Goal: Information Seeking & Learning: Learn about a topic

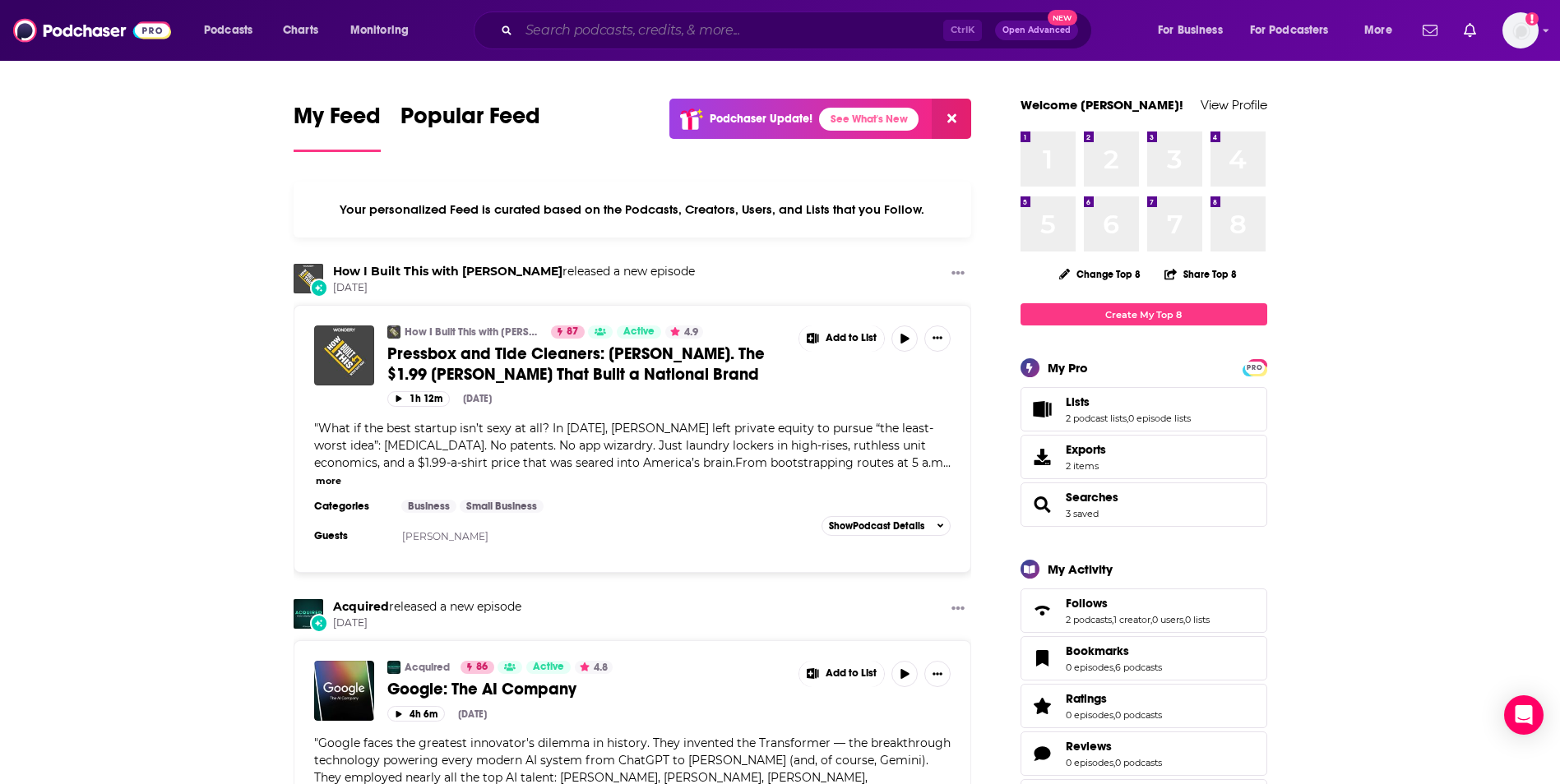
click at [740, 28] on input "Search podcasts, credits, & more..." at bounding box center [731, 31] width 424 height 26
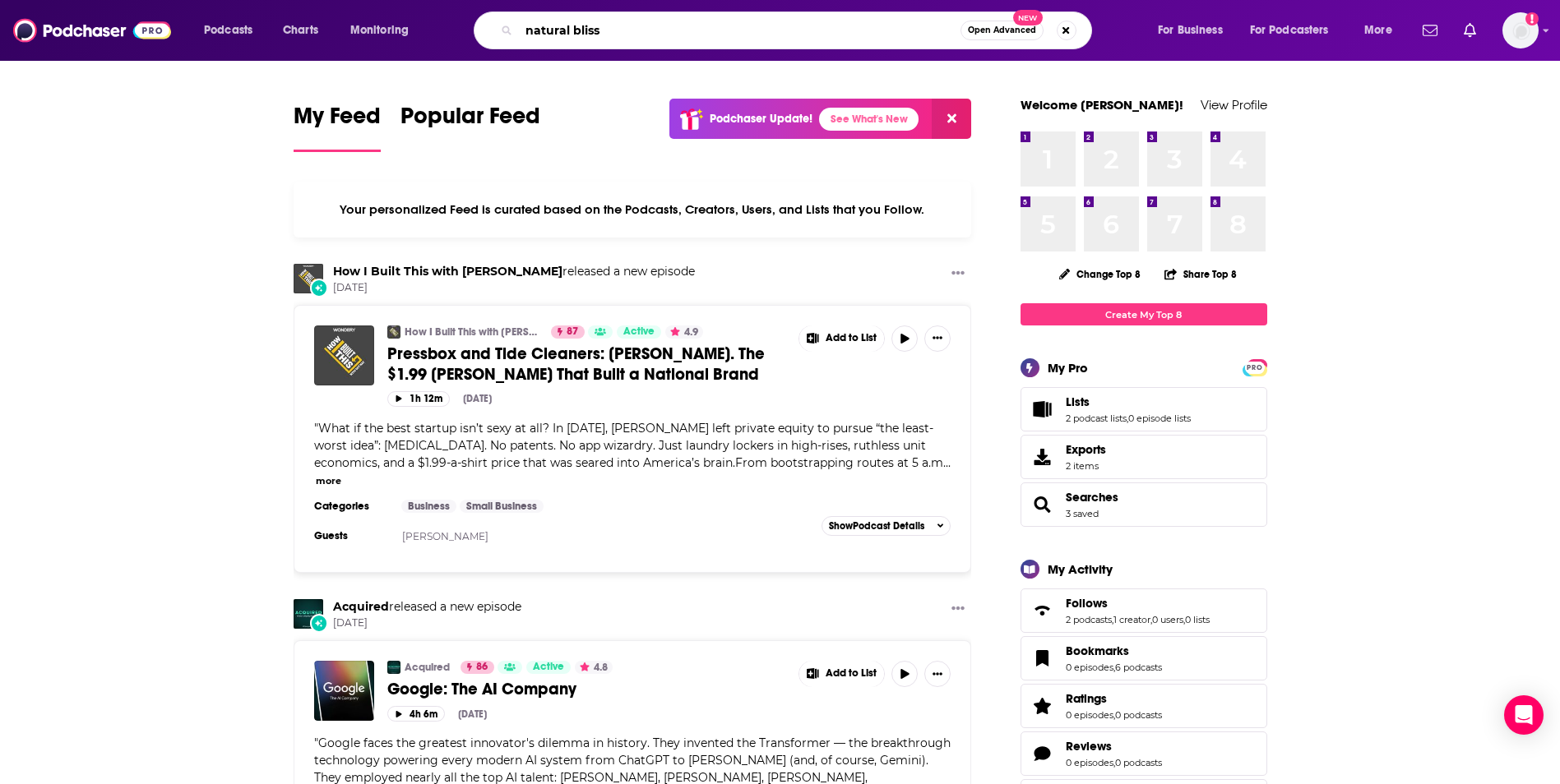
type input "natural bliss"
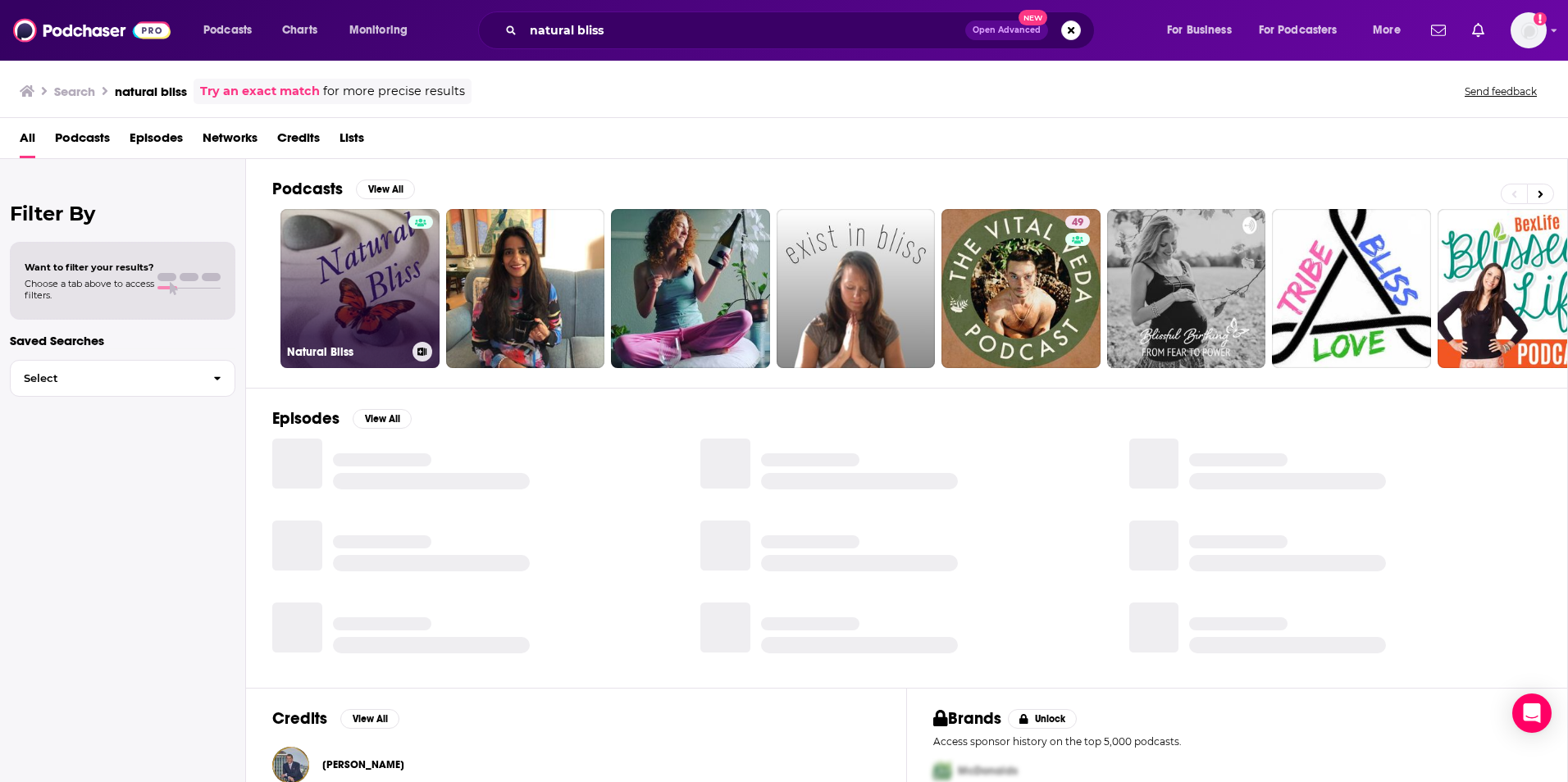
click at [380, 297] on link "Natural Bliss" at bounding box center [359, 288] width 159 height 159
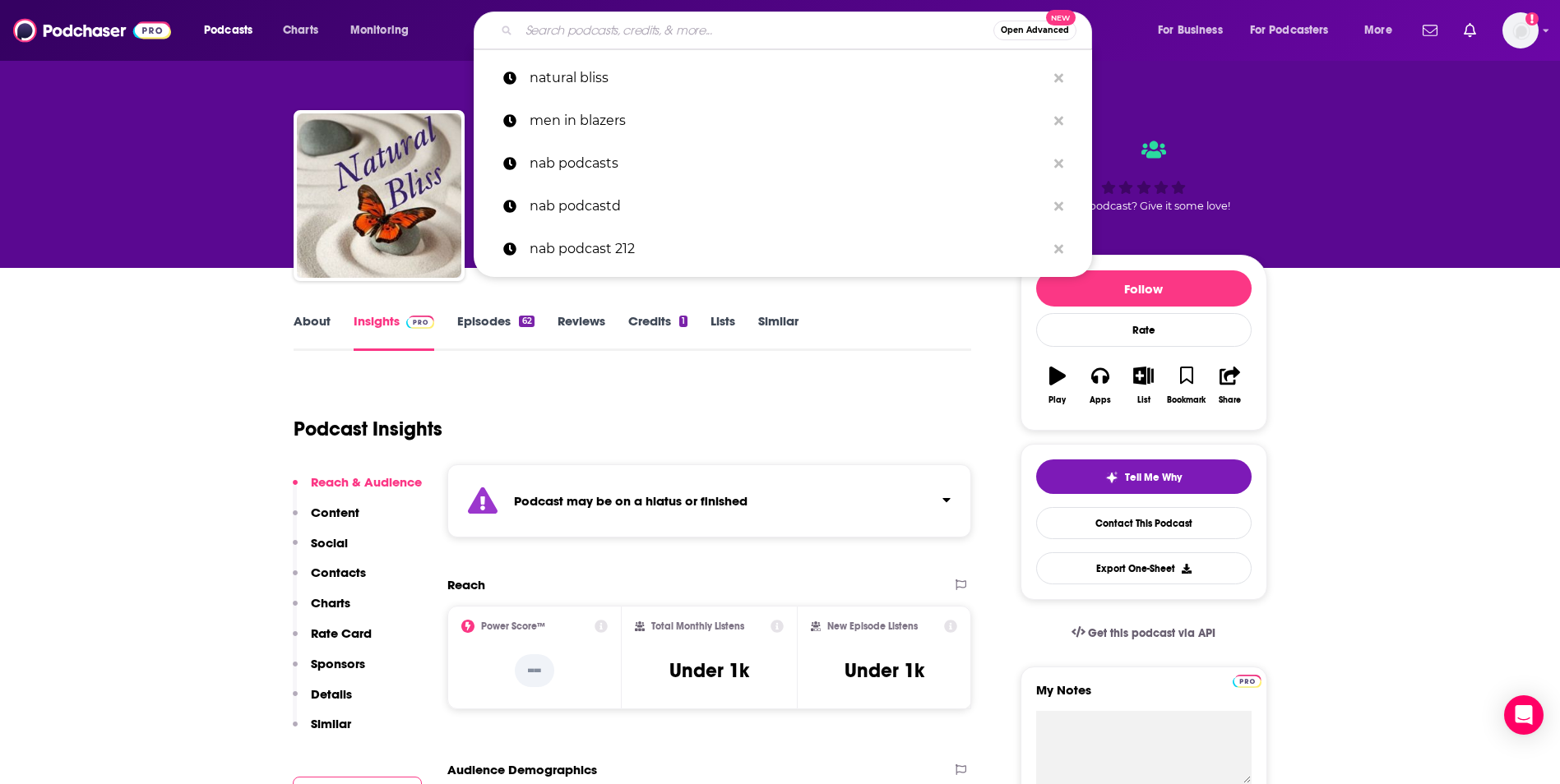
click at [574, 28] on input "Search podcasts, credits, & more..." at bounding box center [755, 31] width 475 height 26
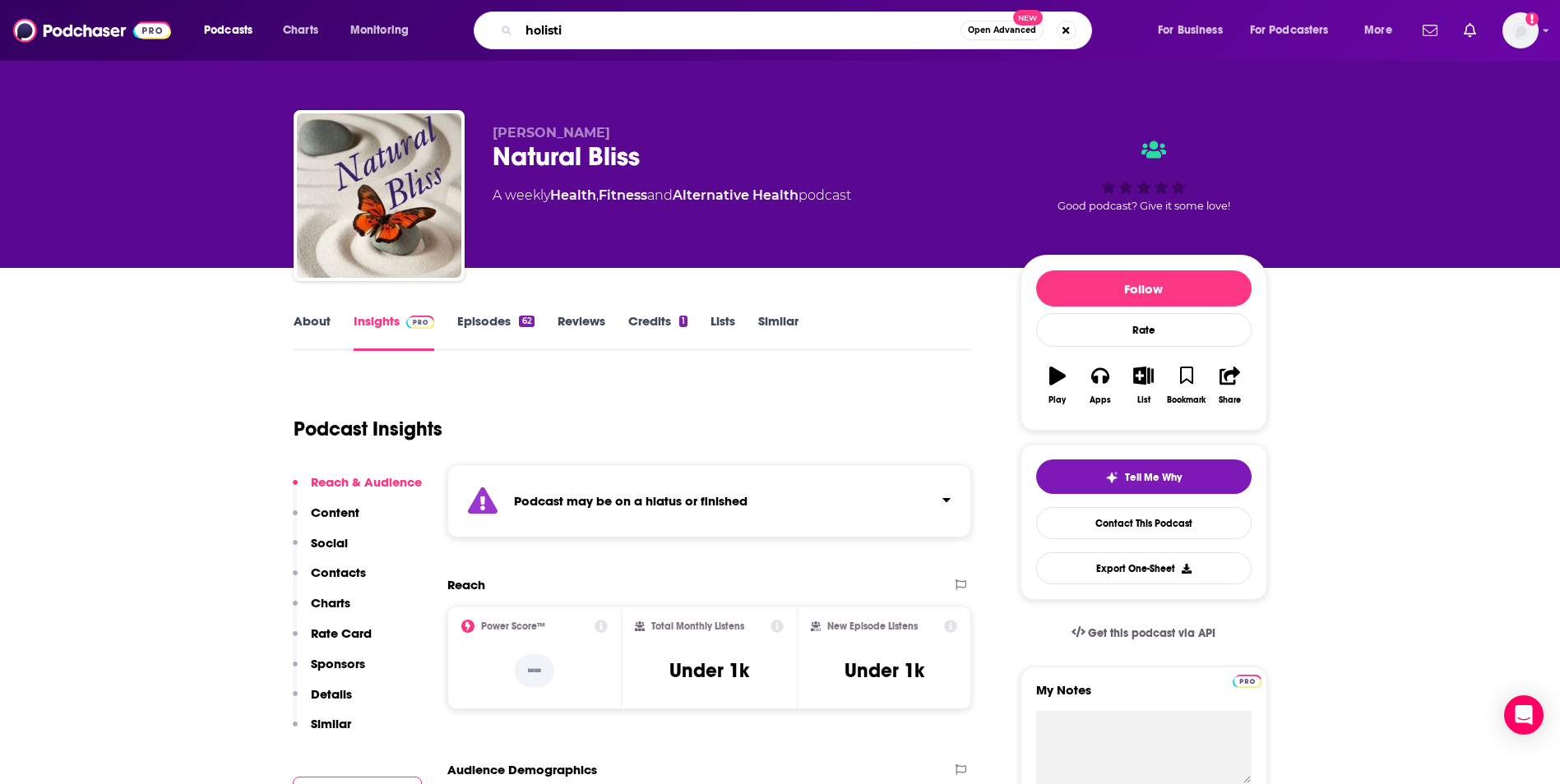
type input "holistic"
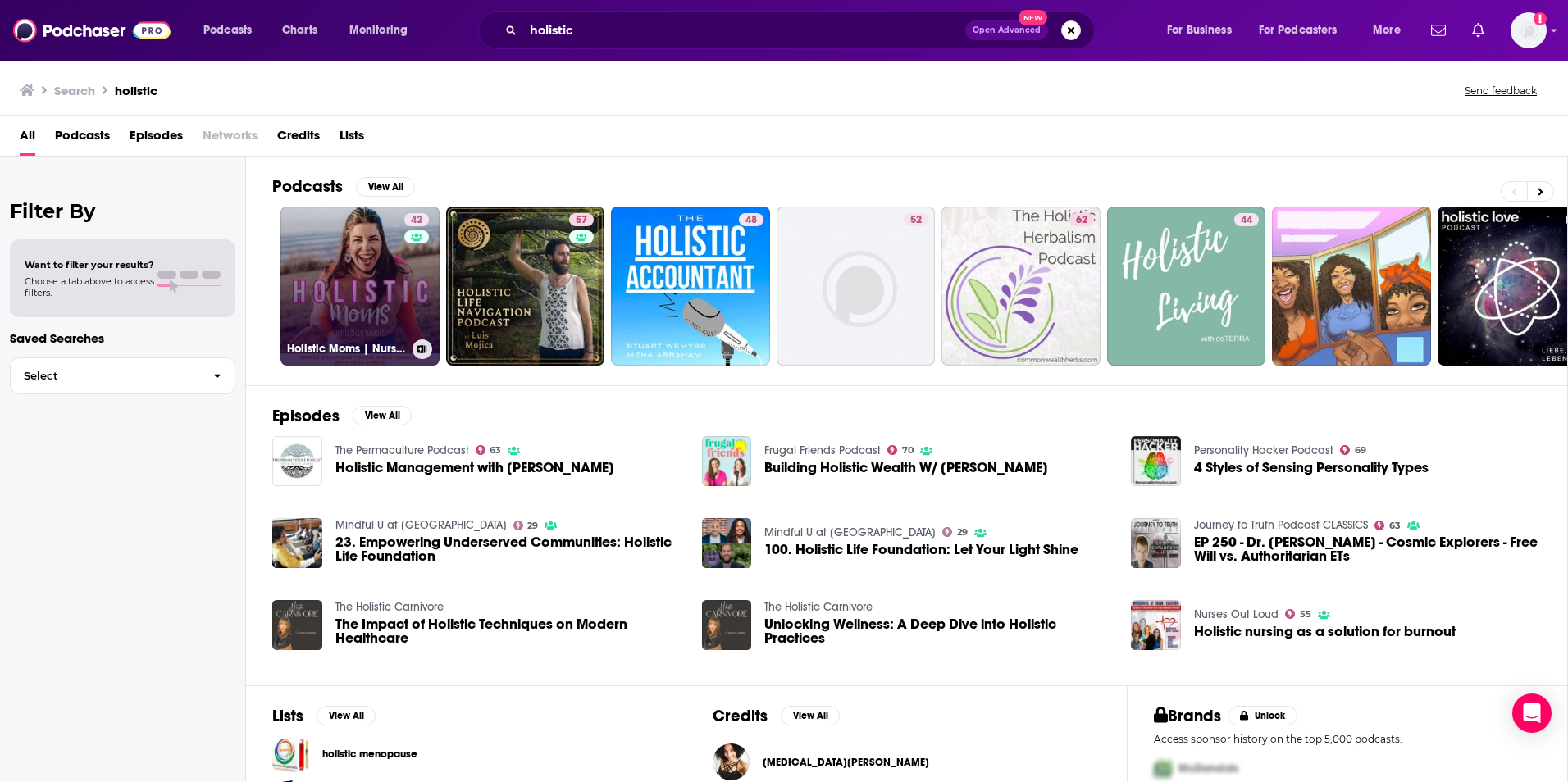
click at [392, 279] on link "42 Holistic Moms | Nurse Burnout, Mom Stress, Holistic Wellness, [MEDICAL_DATA]…" at bounding box center [359, 285] width 159 height 159
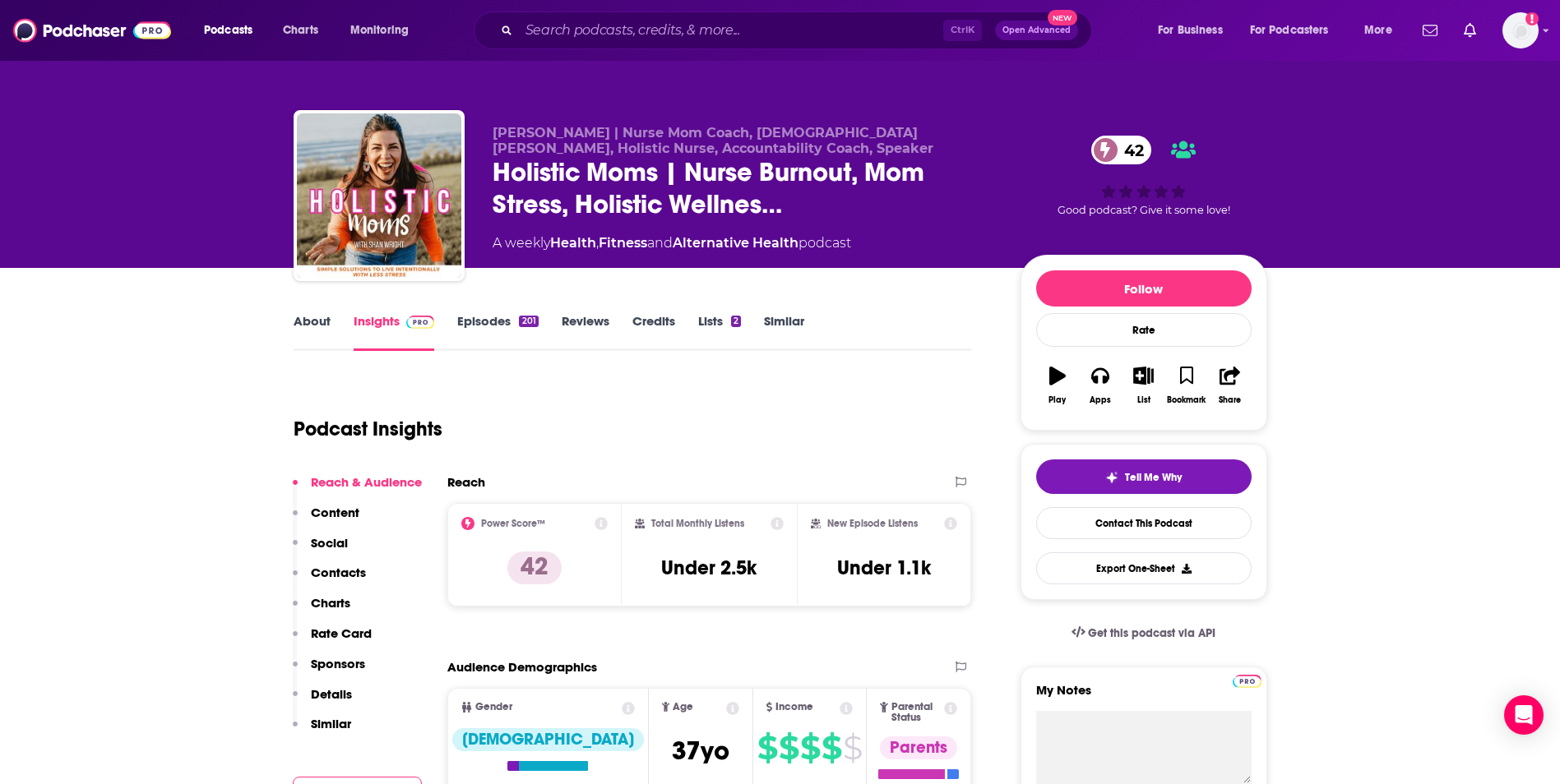
click at [724, 321] on link "Lists 2" at bounding box center [719, 332] width 43 height 38
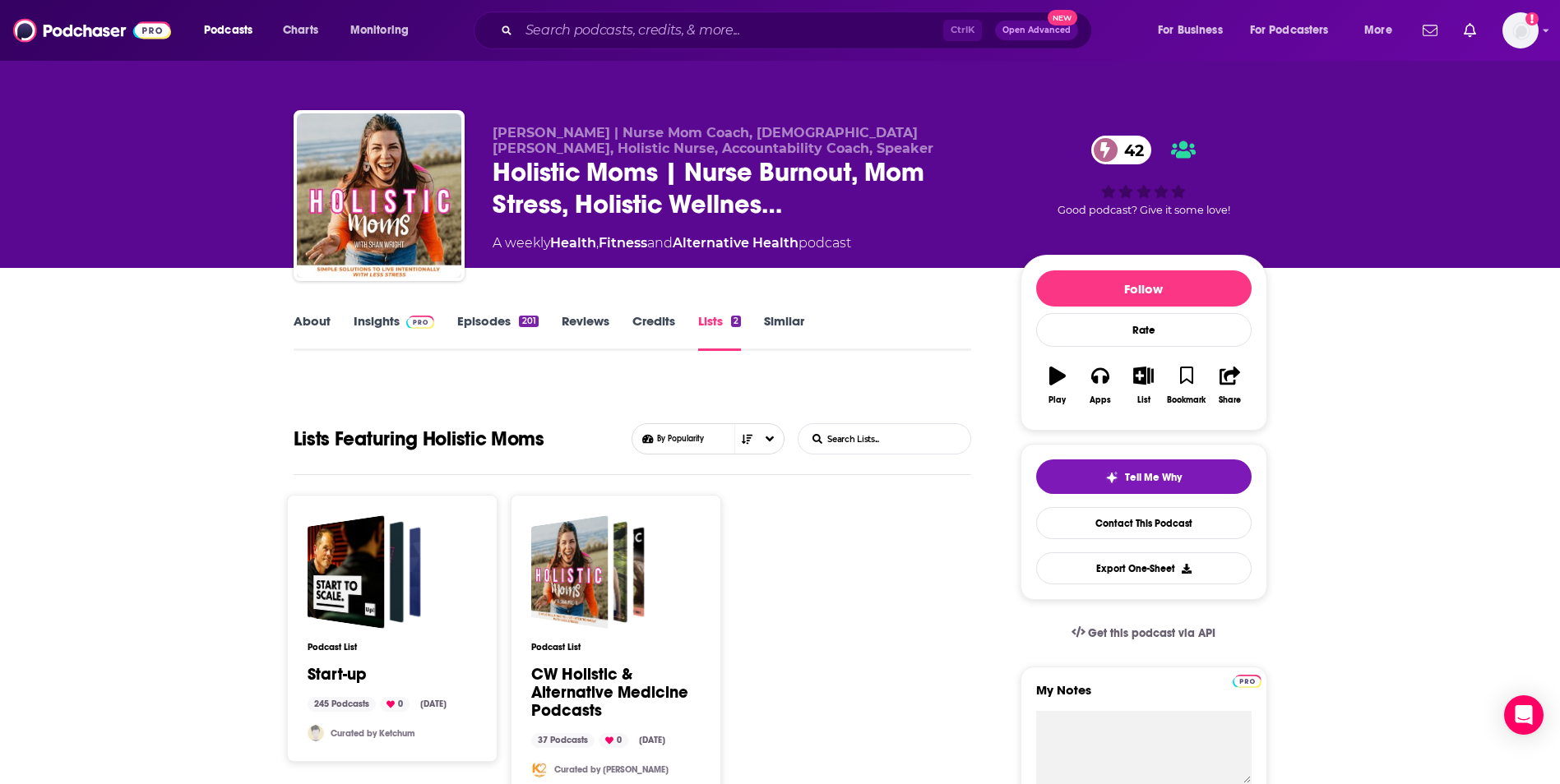
click at [299, 323] on link "About" at bounding box center [313, 332] width 37 height 38
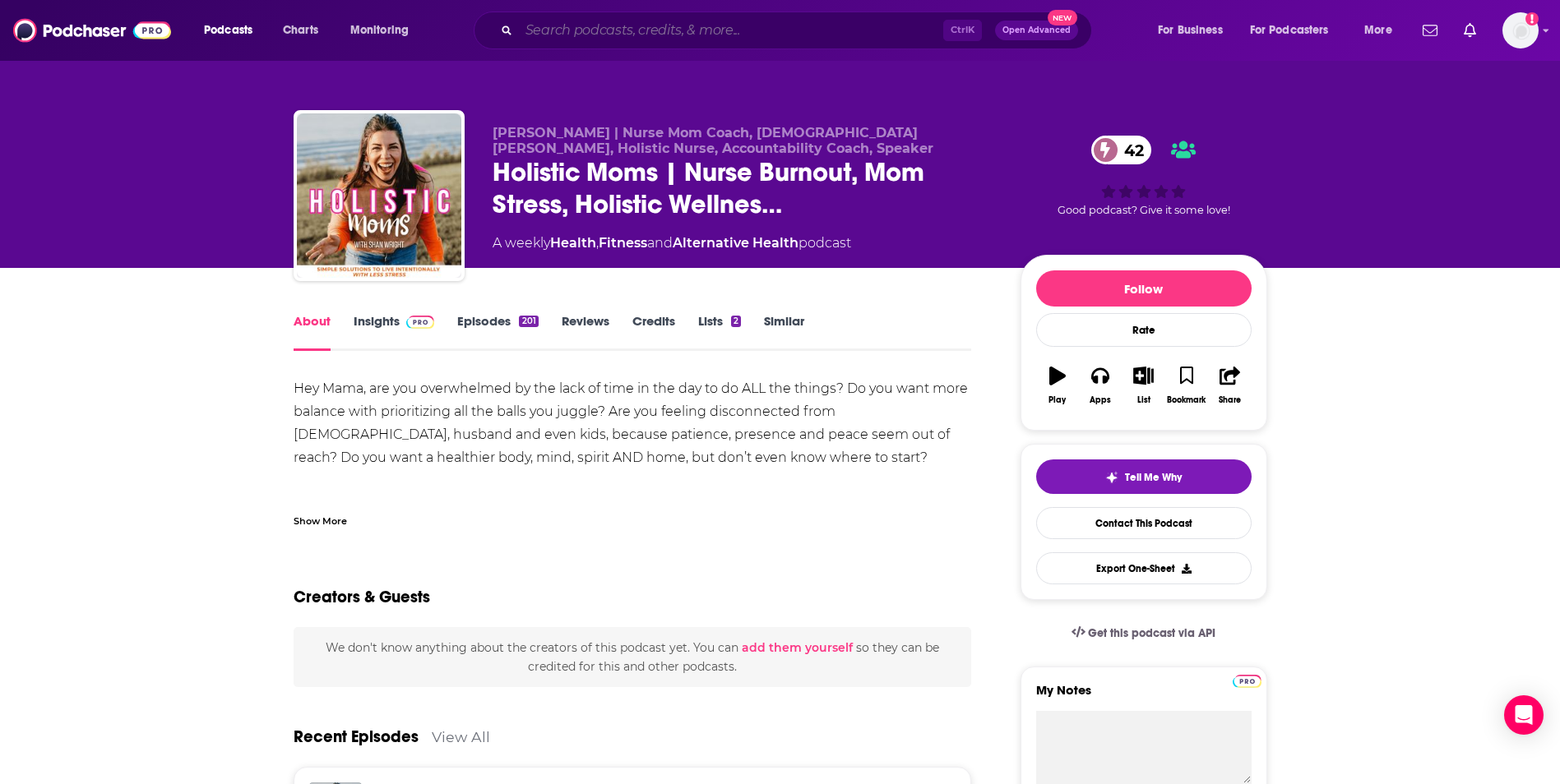
click at [747, 23] on input "Search podcasts, credits, & more..." at bounding box center [731, 31] width 424 height 26
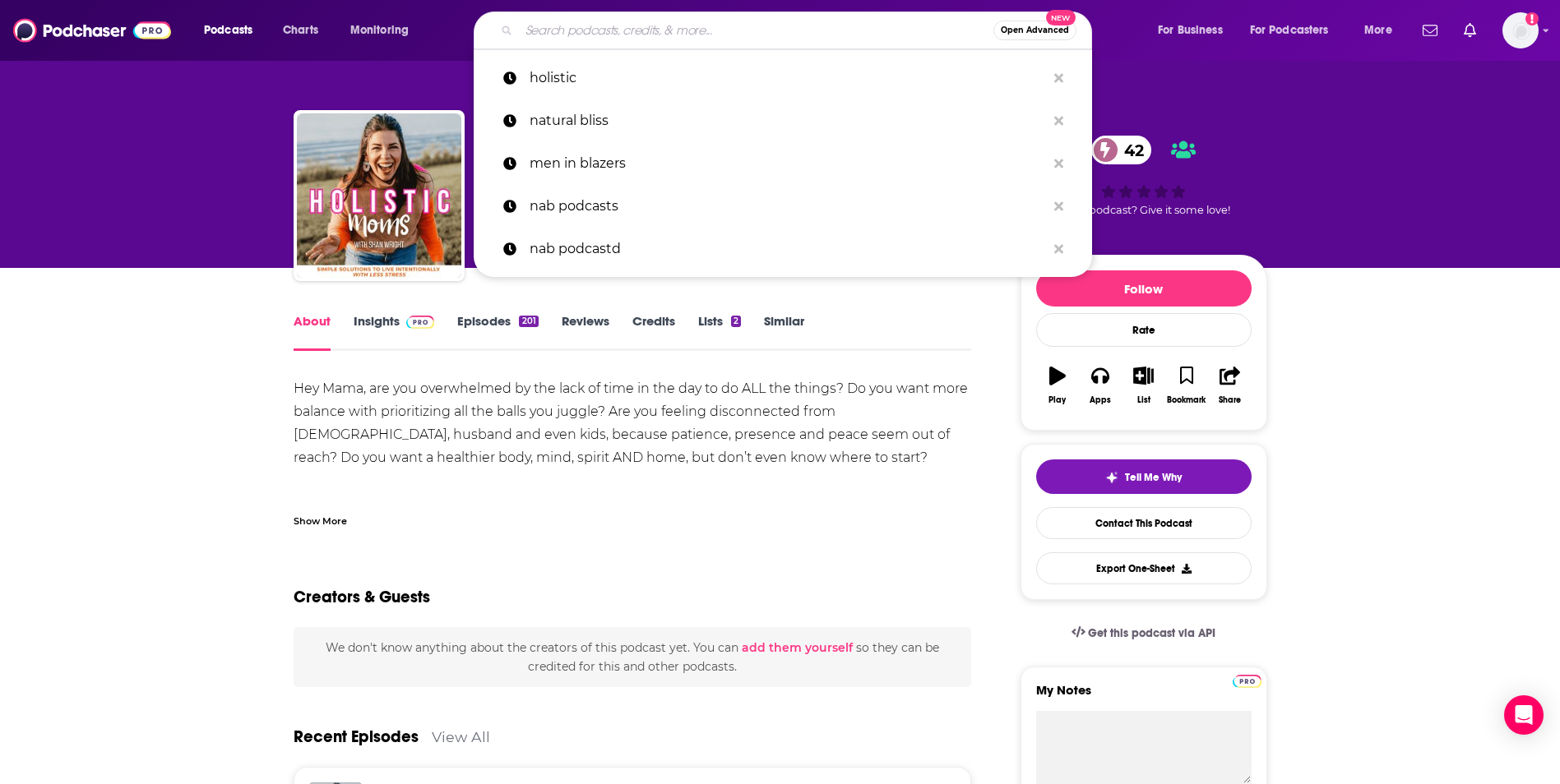
paste input "Empowering Women's Wellness: Natural and Holistic Approaches to Health"
type input "Empowering Women's Wellness: Natural and Holistic Approaches to Health"
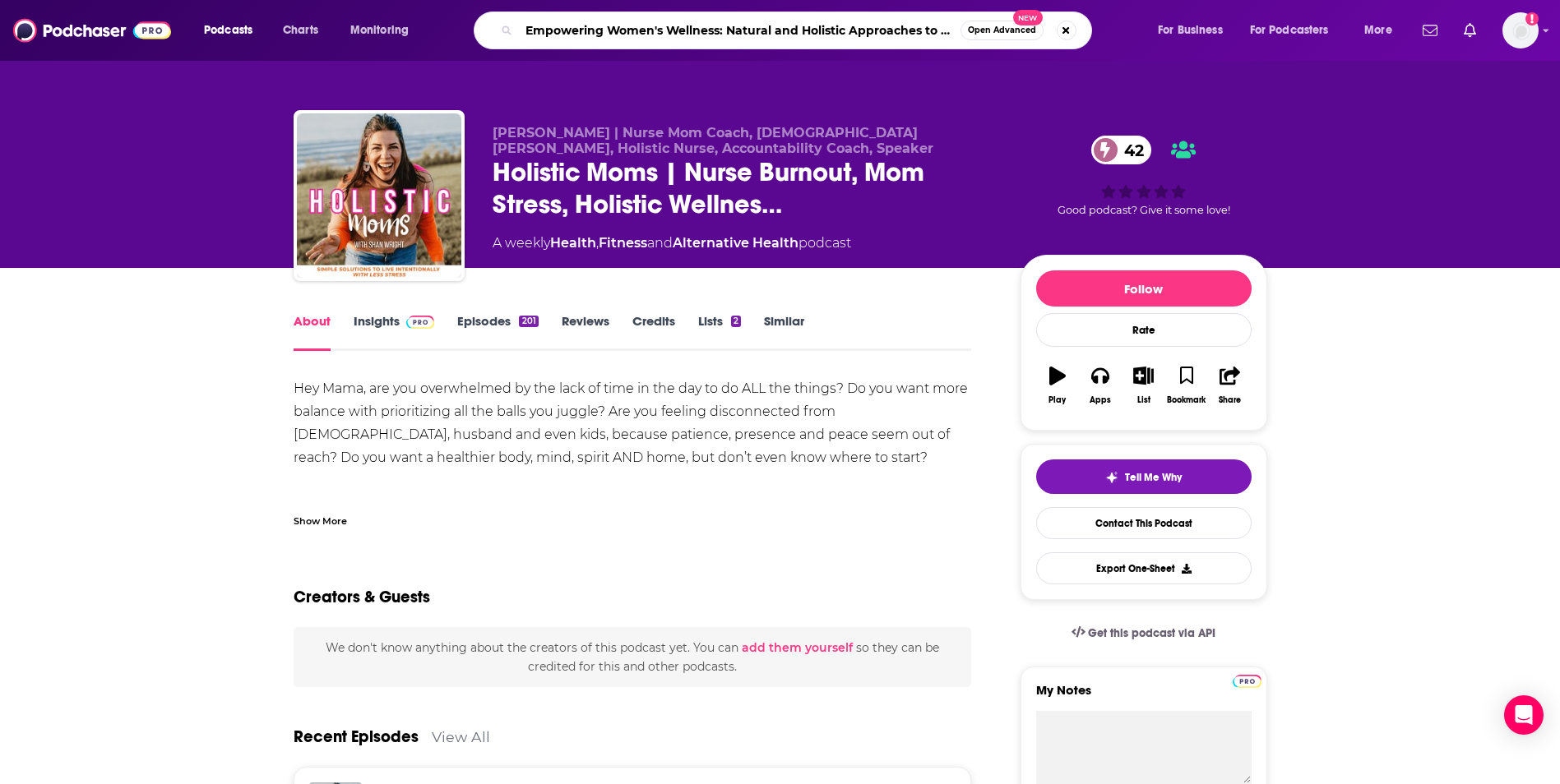
scroll to position [0, 27]
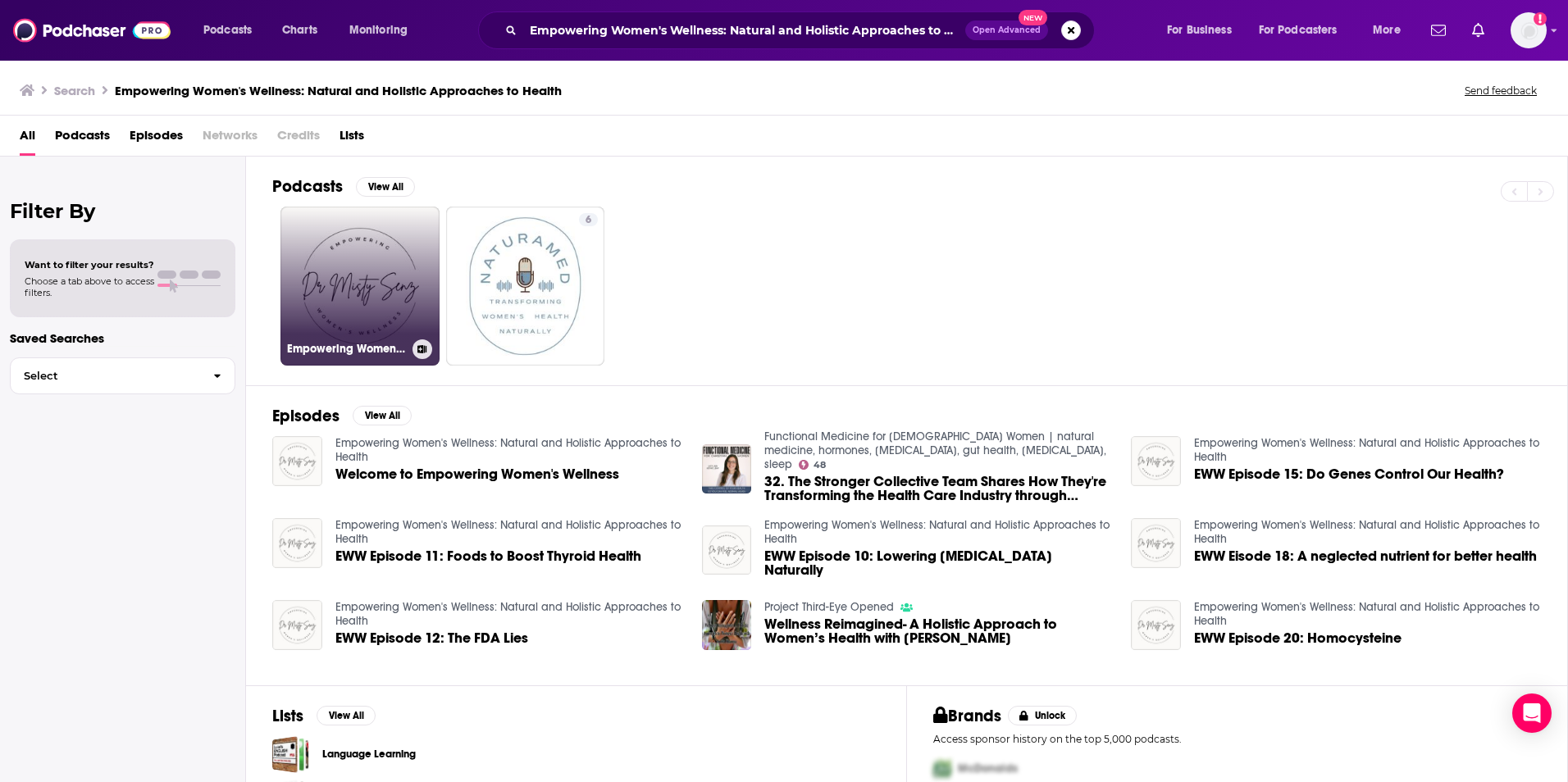
click at [382, 270] on link "Empowering Women's Wellness: Natural and Holistic Approaches to Health" at bounding box center [359, 285] width 159 height 159
